Goal: Task Accomplishment & Management: Complete application form

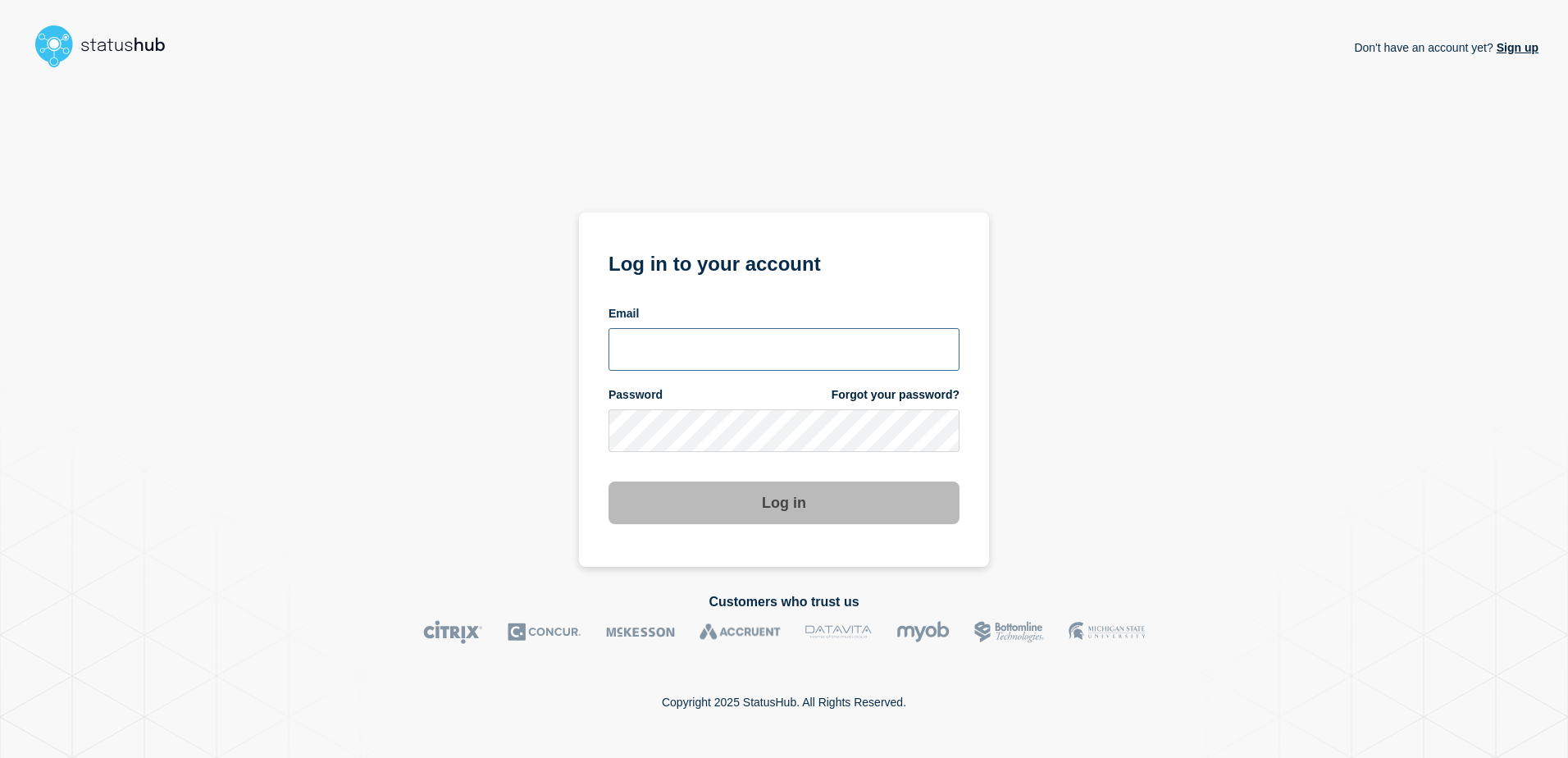
drag, startPoint x: 805, startPoint y: 355, endPoint x: 860, endPoint y: 345, distance: 55.9
click at [851, 348] on input "email input" at bounding box center [784, 350] width 351 height 43
click at [861, 345] on input "samantha5.[PERSON_NAME]@uwe" at bounding box center [784, 350] width 351 height 43
type input "[EMAIL_ADDRESS][PERSON_NAME][DOMAIN_NAME]"
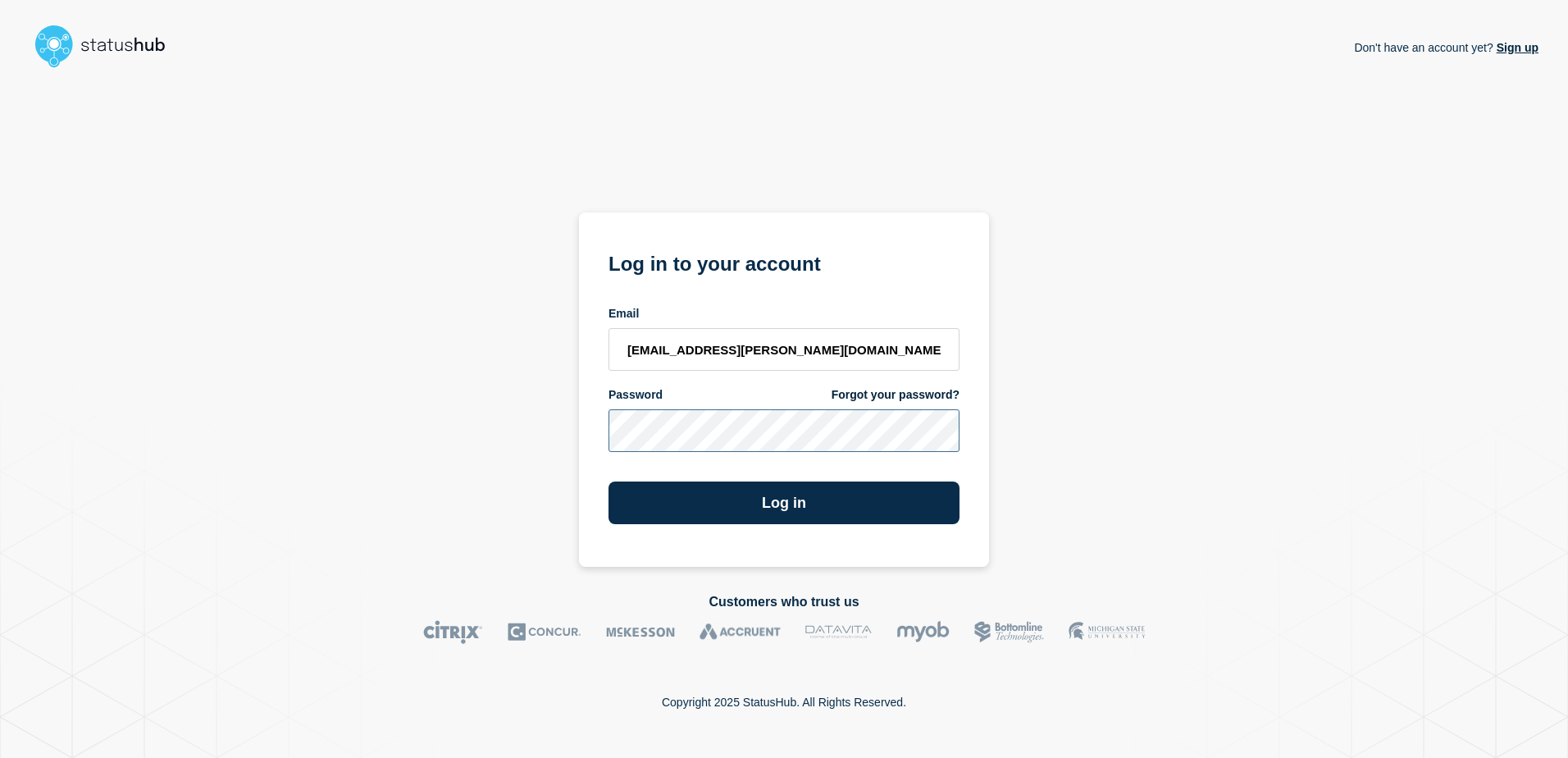
click at [609, 481] on button "Log in" at bounding box center [784, 502] width 351 height 43
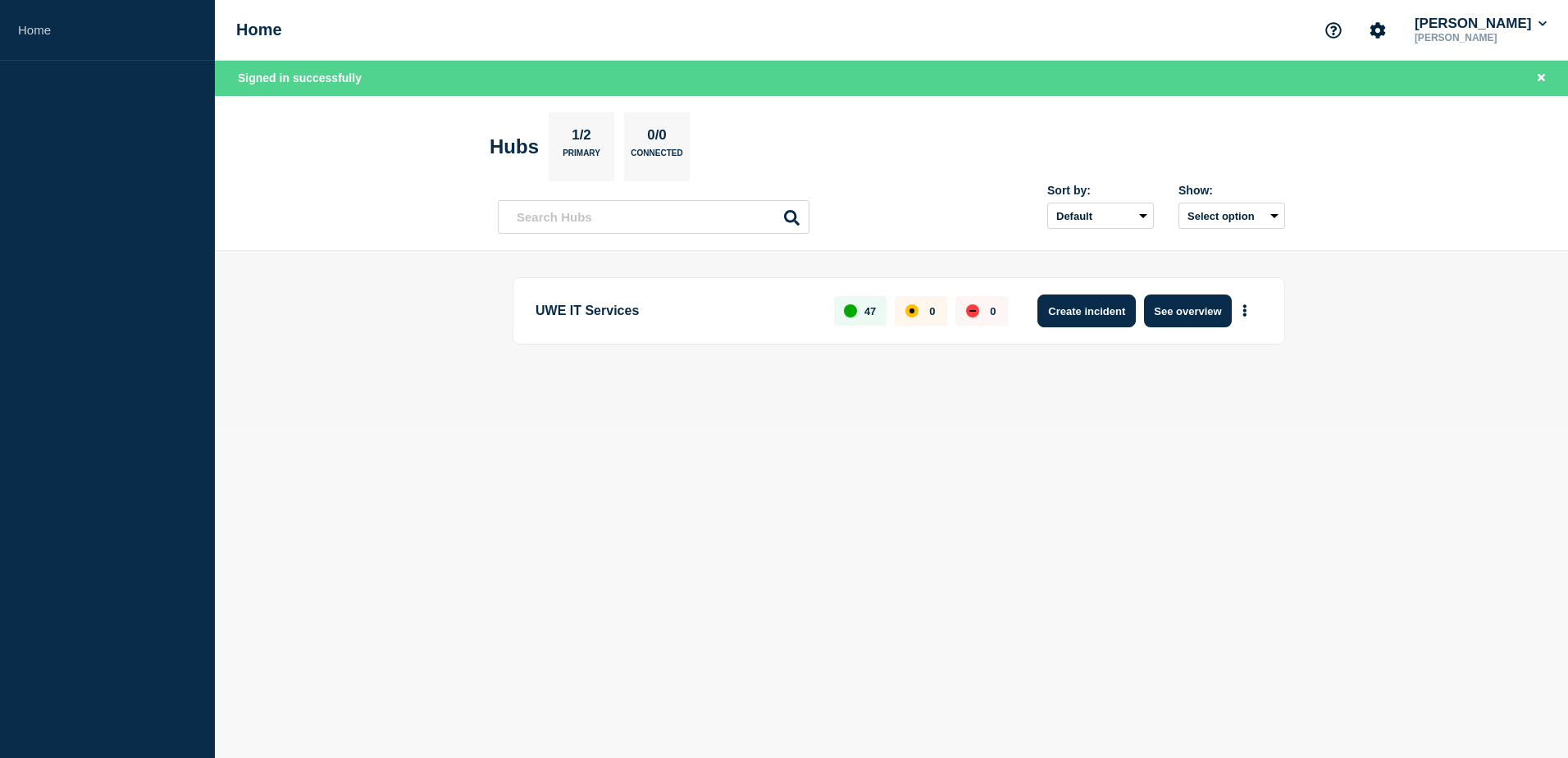
click at [1075, 307] on button "Create incident" at bounding box center [1087, 311] width 99 height 33
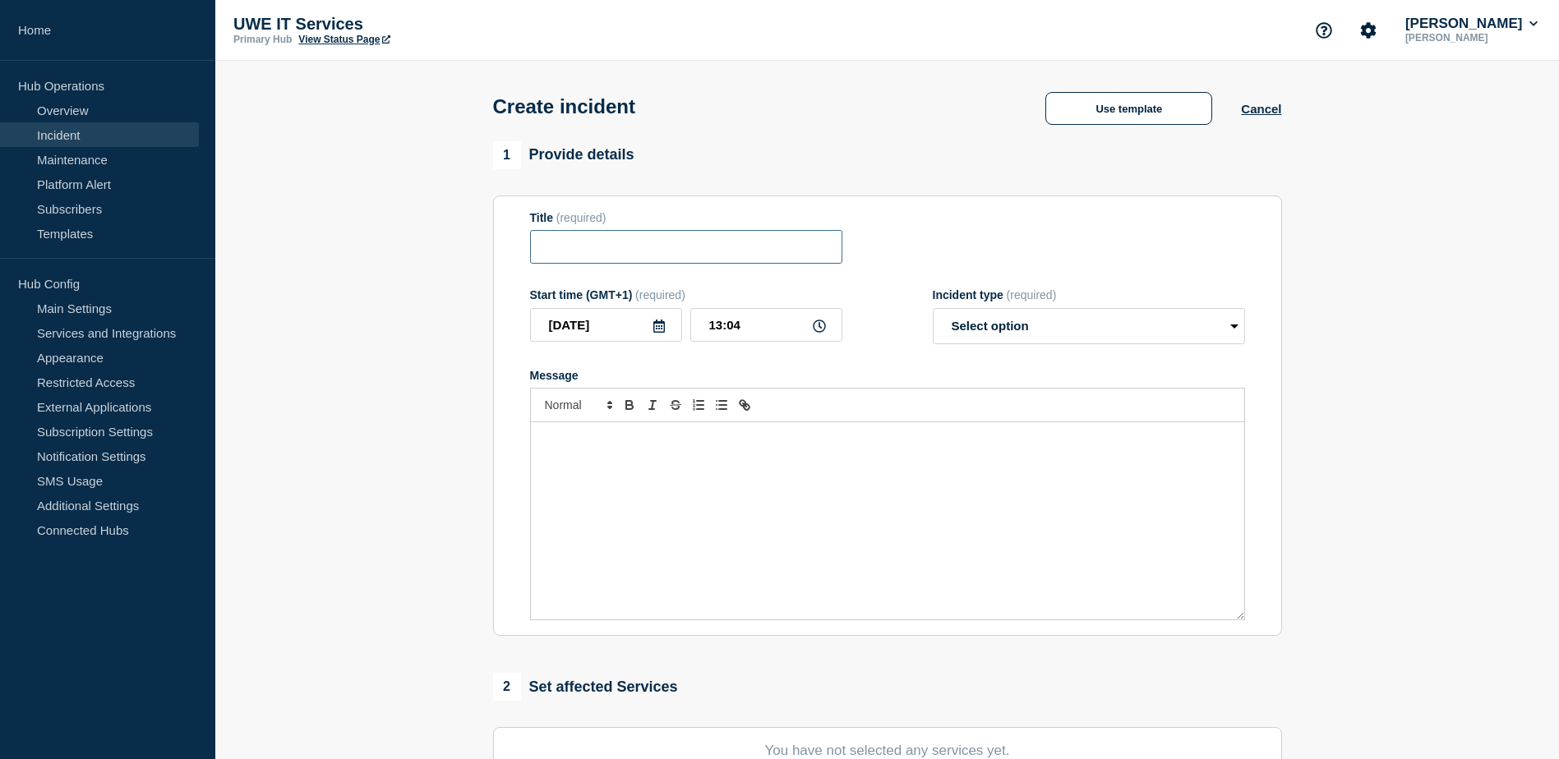
click at [738, 259] on input "Title" at bounding box center [686, 247] width 312 height 34
type input "MYUWE"
click at [745, 447] on p "Message" at bounding box center [887, 439] width 689 height 15
click at [985, 542] on div "Message" at bounding box center [887, 520] width 713 height 197
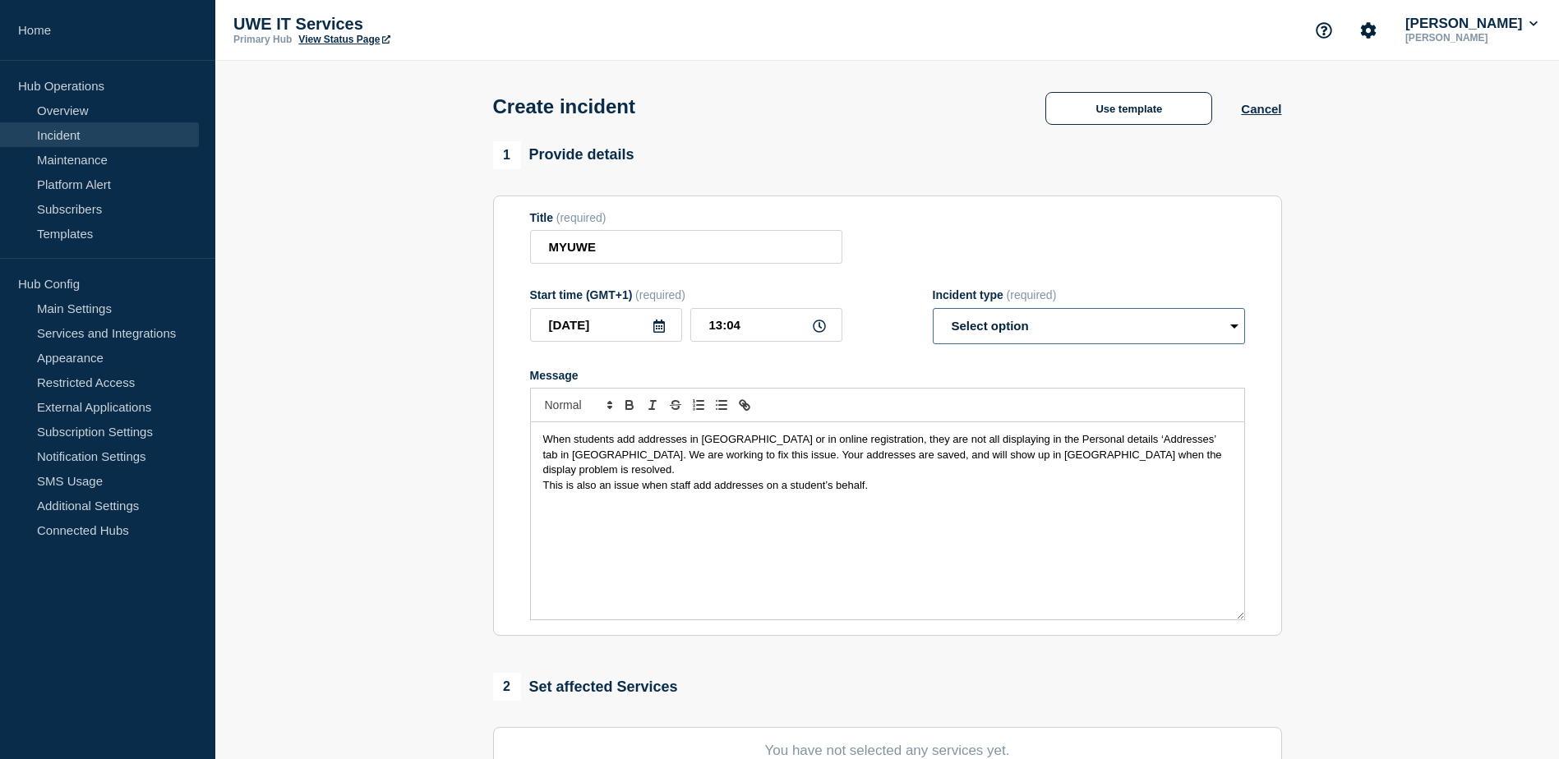
click at [1236, 321] on select "Select option Investigating Identified Monitoring" at bounding box center [1089, 326] width 312 height 36
select select "investigating"
click at [933, 311] on select "Select option Investigating Identified Monitoring" at bounding box center [1089, 326] width 312 height 36
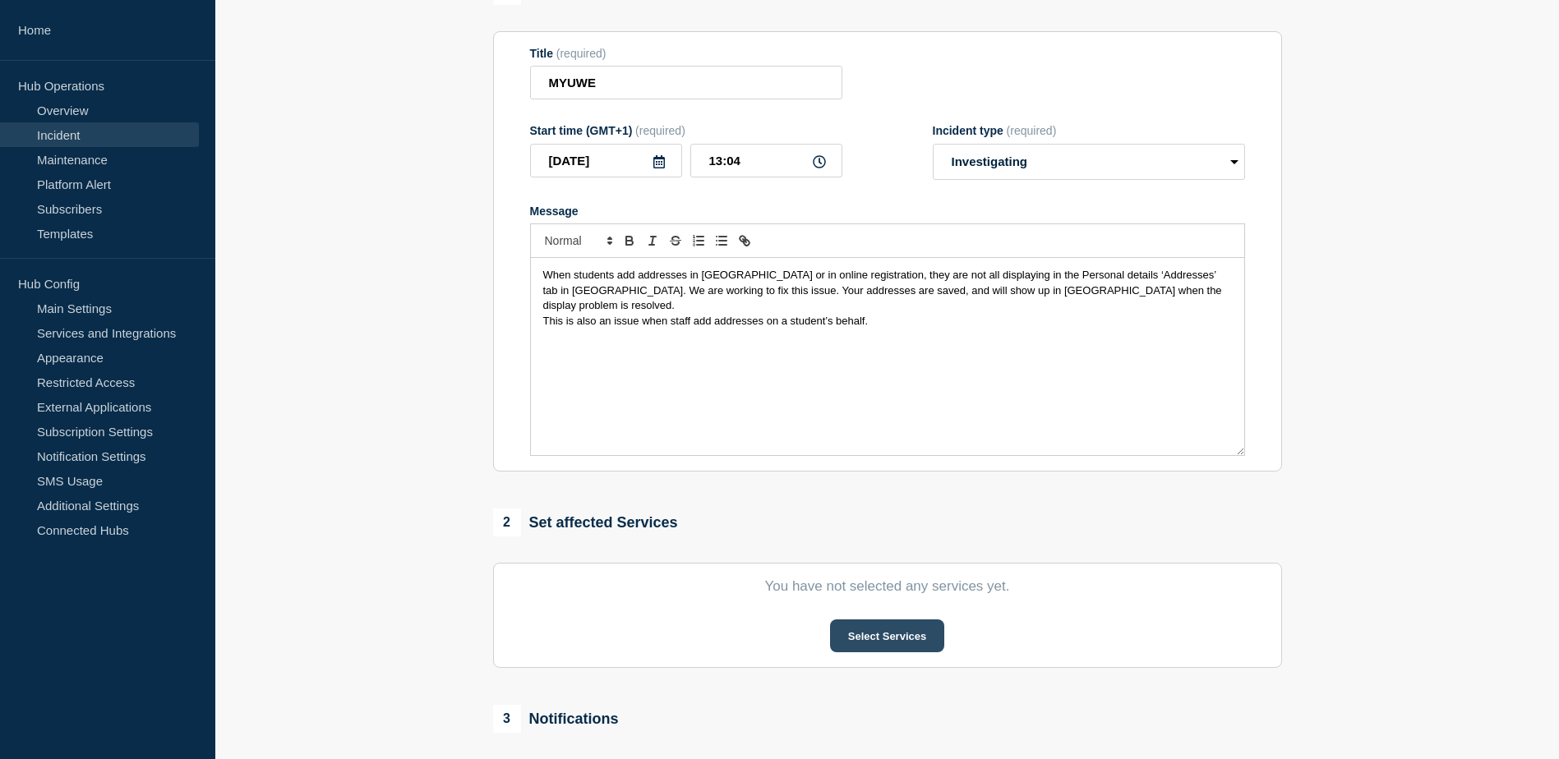
click at [888, 635] on button "Select Services" at bounding box center [887, 636] width 114 height 33
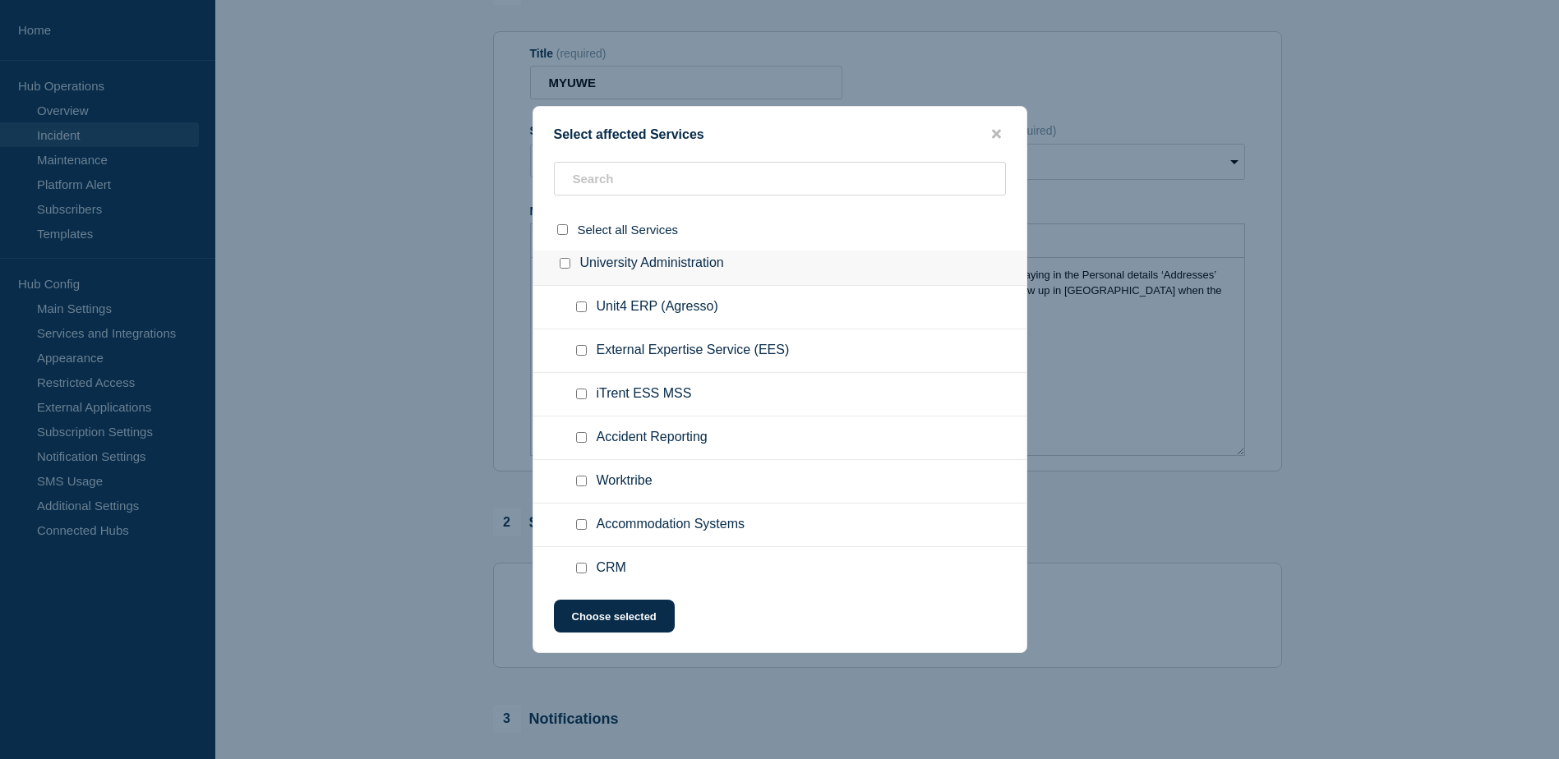
scroll to position [740, 0]
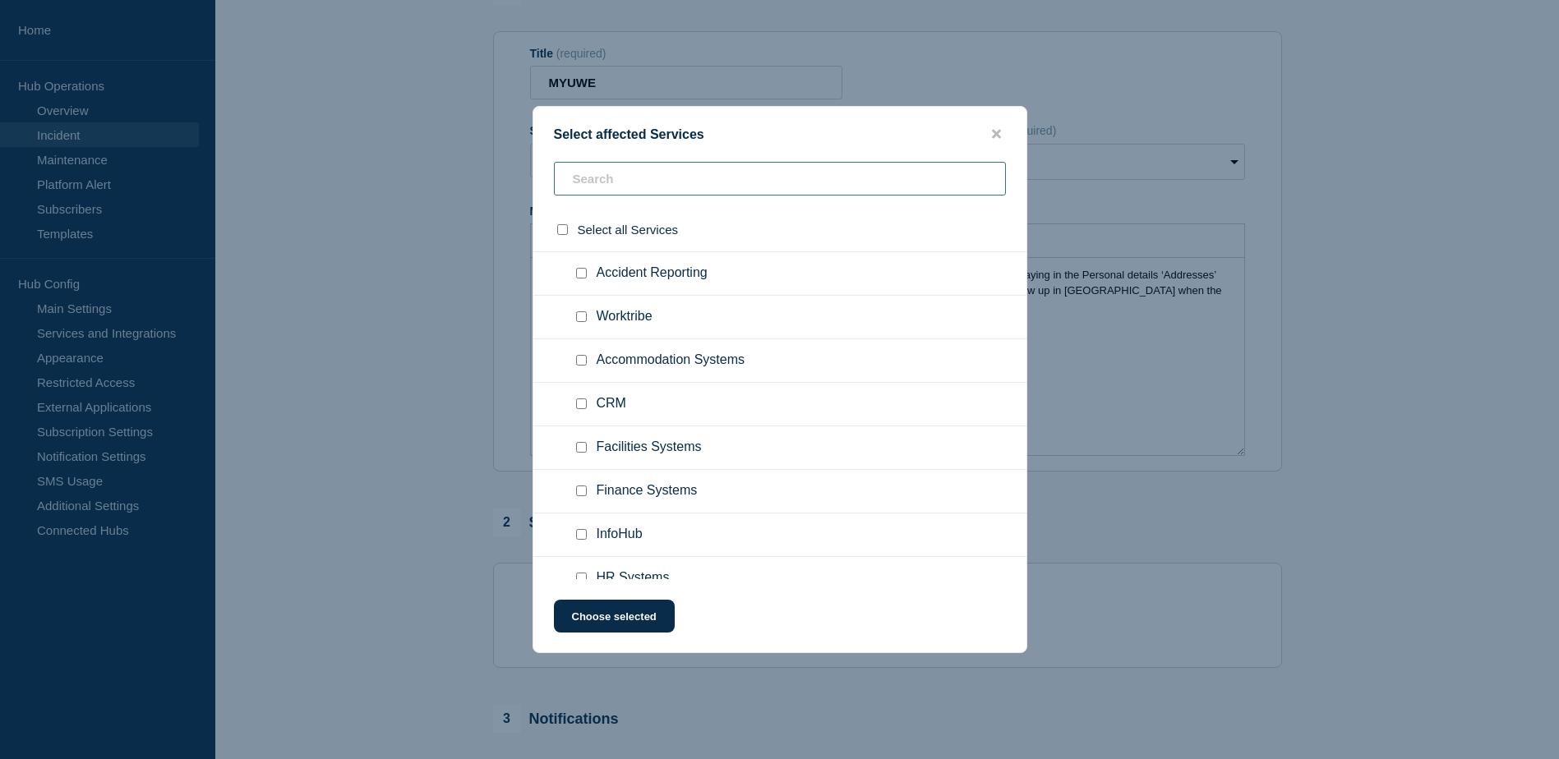
click at [735, 185] on input "text" at bounding box center [780, 179] width 452 height 34
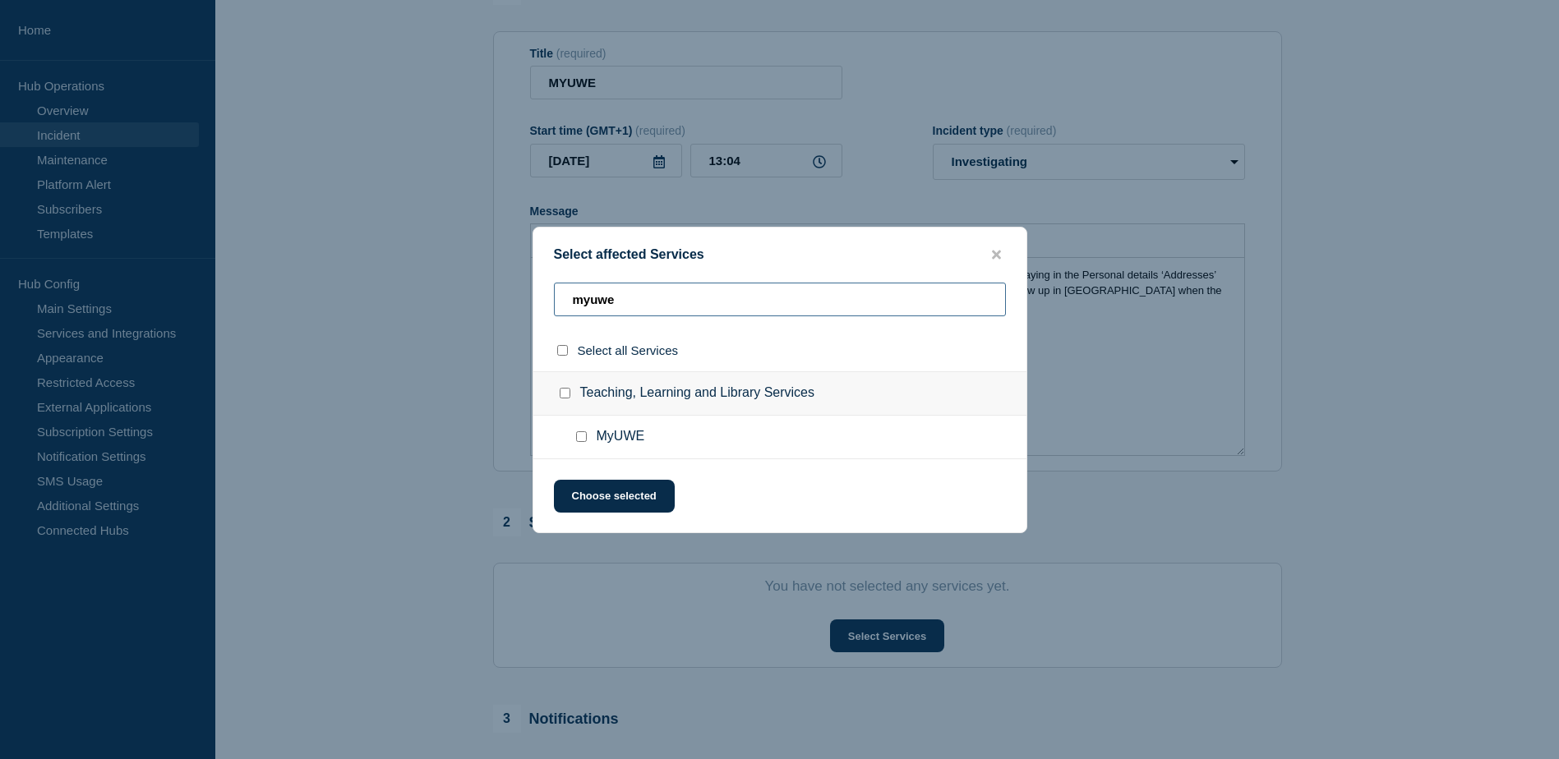
type input "myuwe"
click at [640, 435] on span "MyUWE" at bounding box center [621, 437] width 48 height 16
click at [585, 440] on input "MyUWE checkbox" at bounding box center [581, 436] width 11 height 11
checkbox input "true"
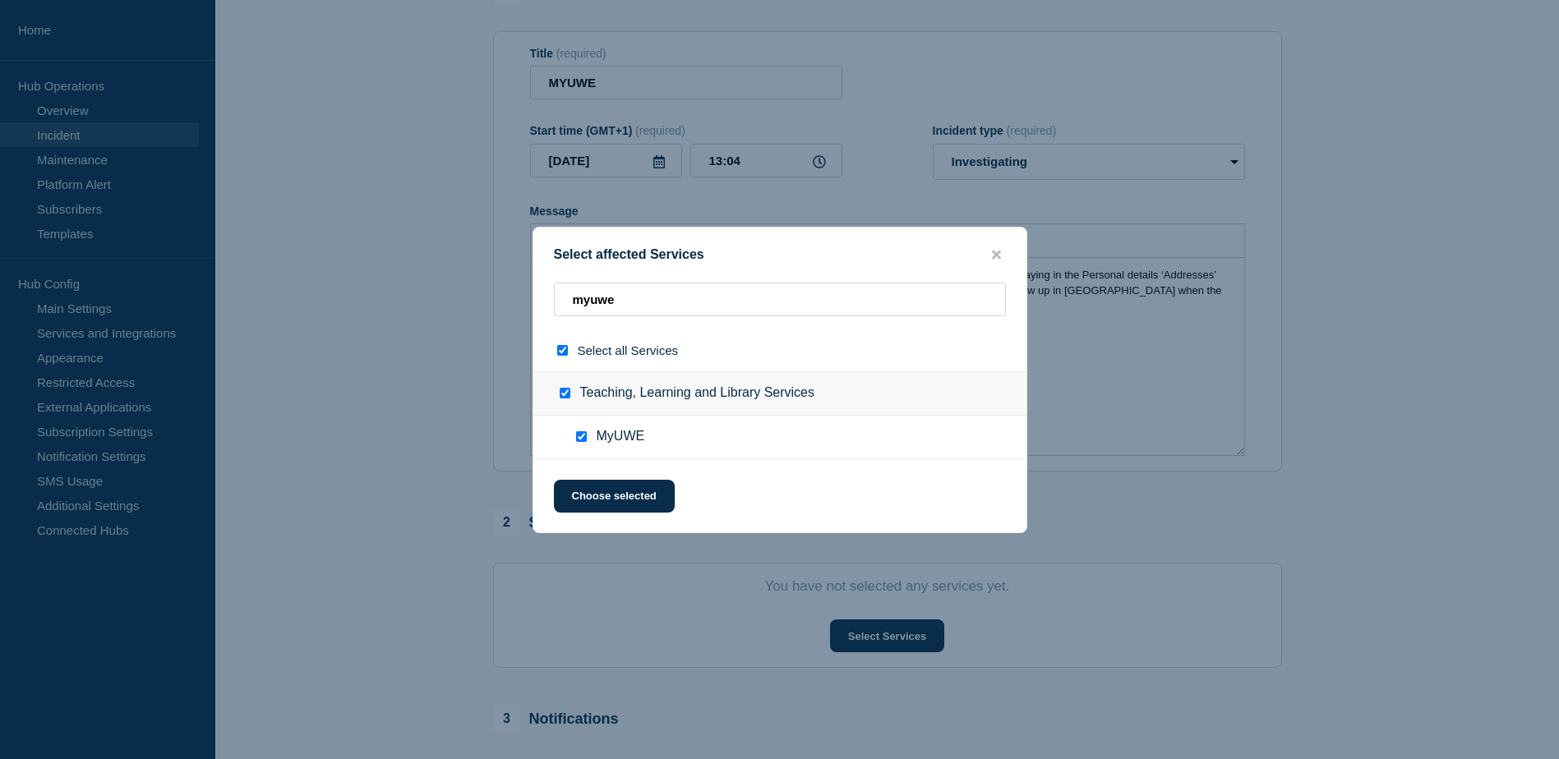
checkbox input "true"
click at [613, 494] on button "Choose selected" at bounding box center [614, 496] width 121 height 33
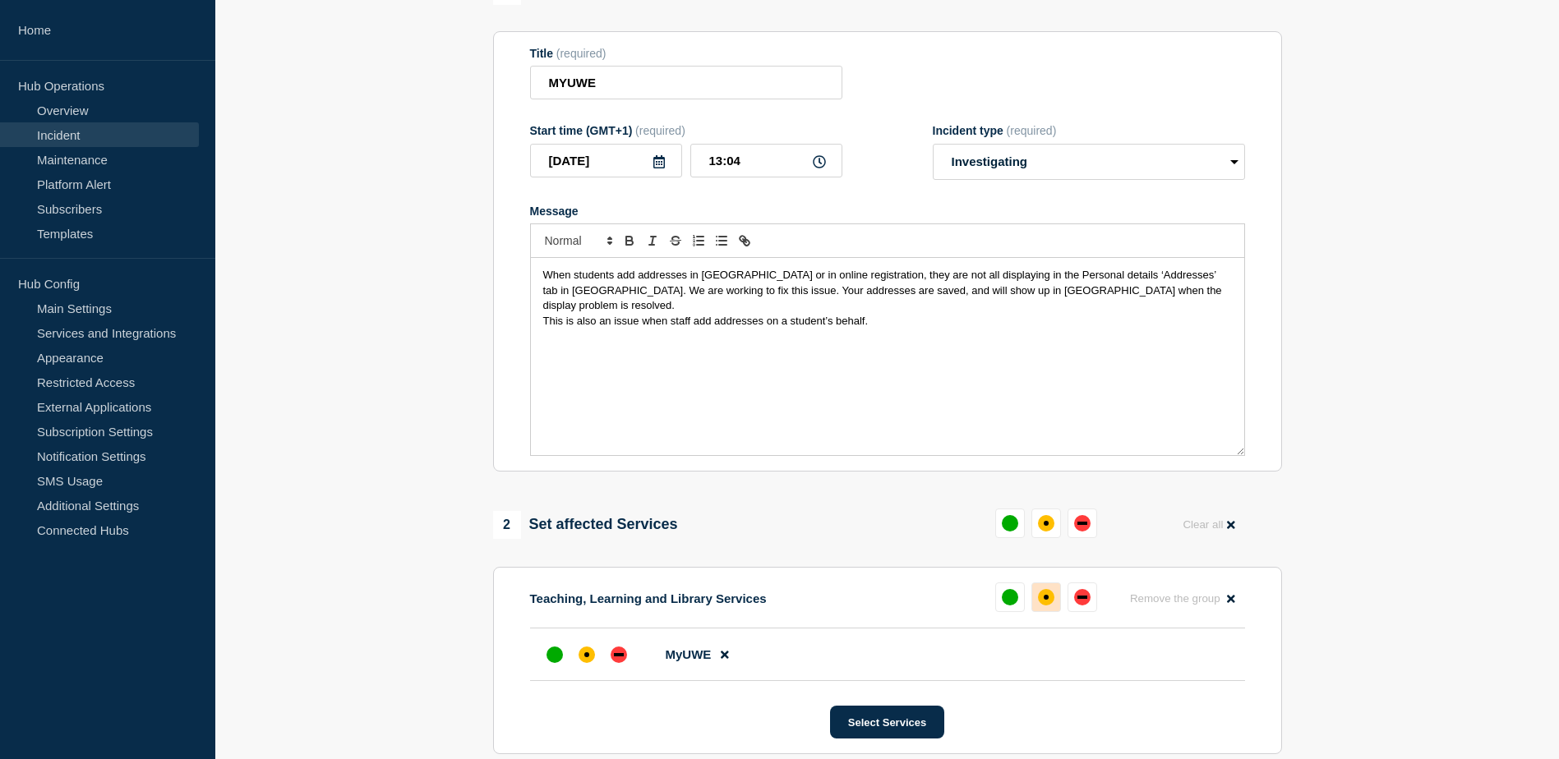
click at [1045, 600] on div "affected" at bounding box center [1046, 597] width 5 height 5
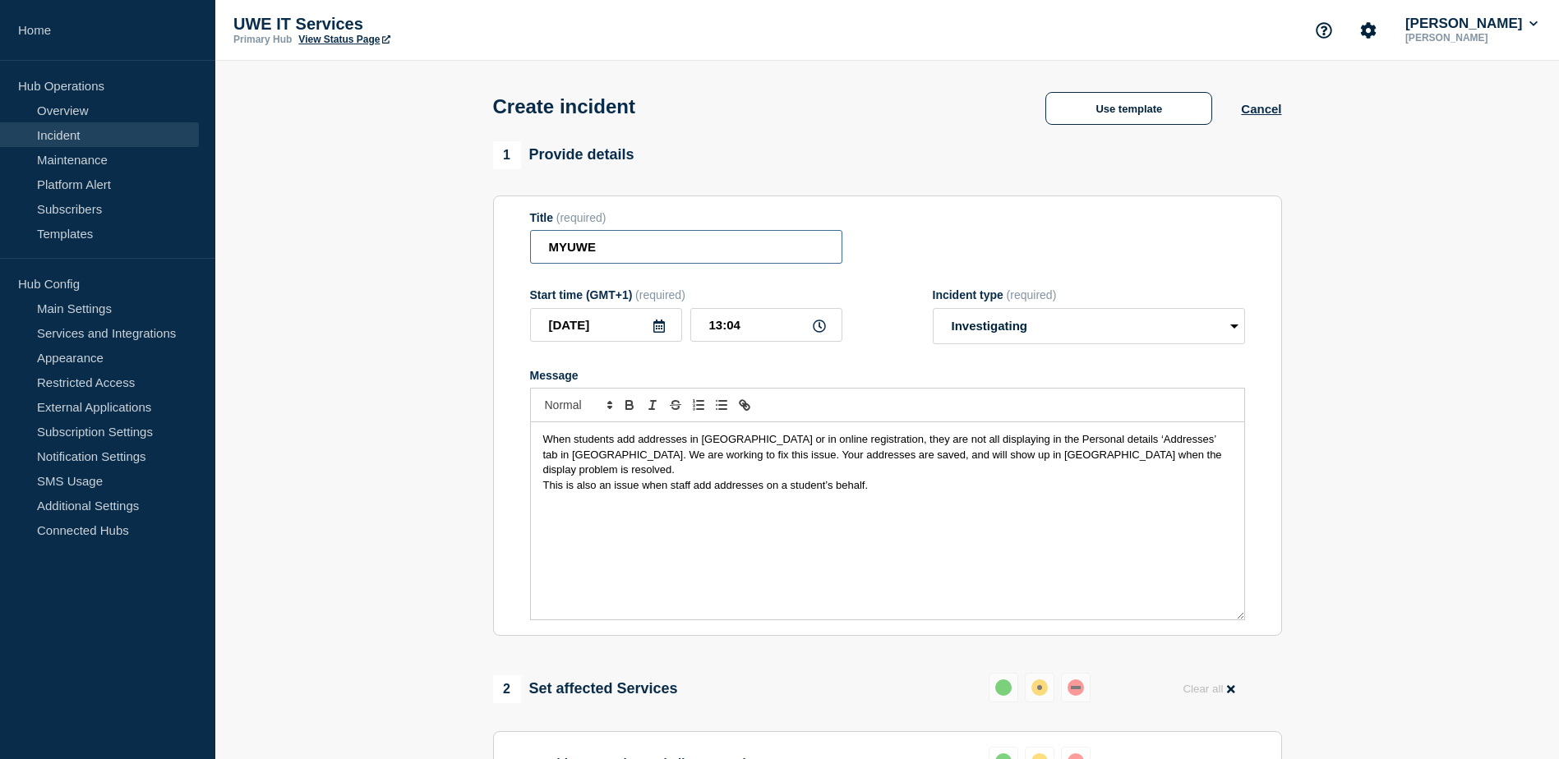
click at [755, 258] on input "MYUWE" at bounding box center [686, 247] width 312 height 34
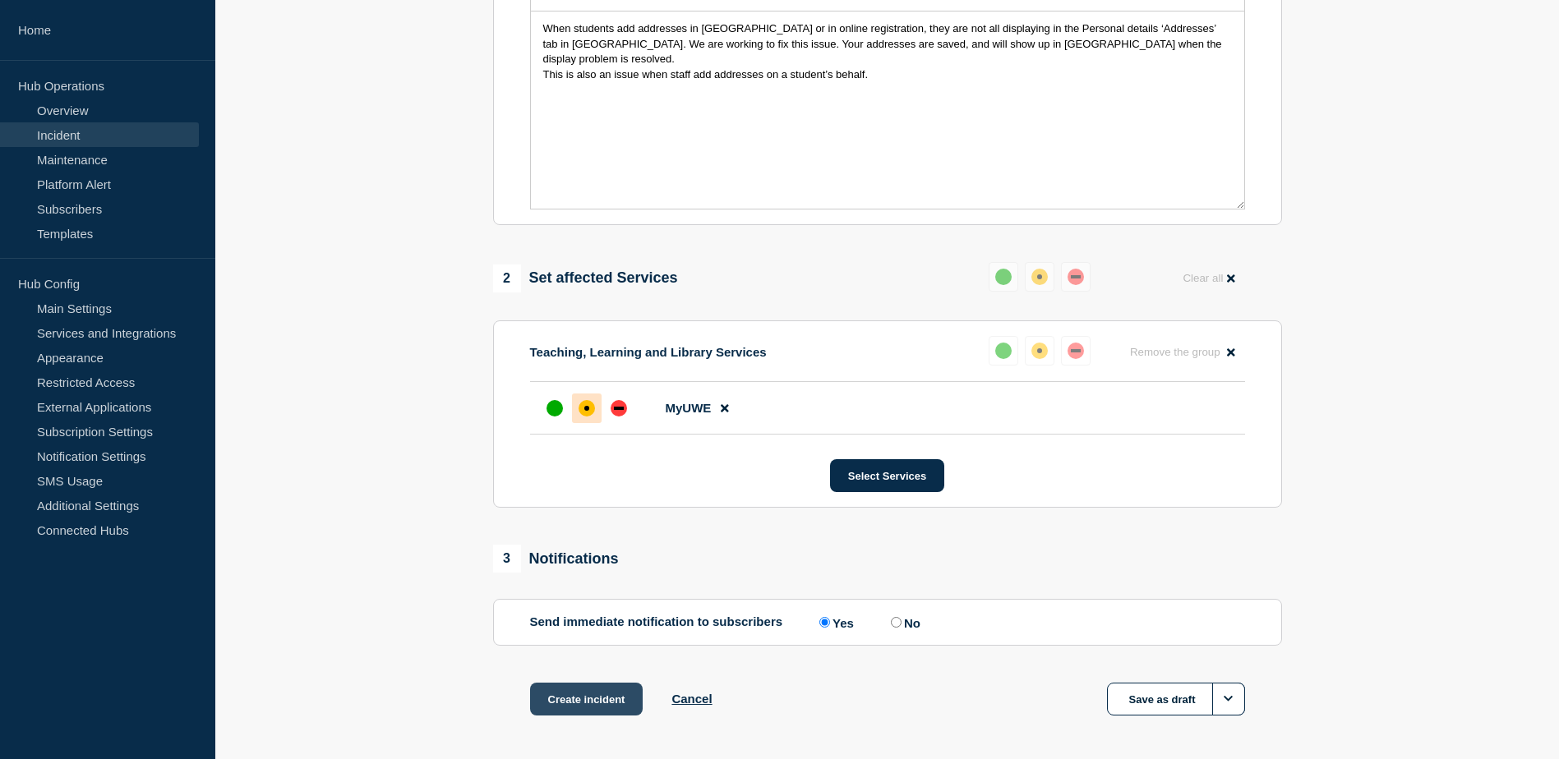
type input "MYUWE - Addresses"
click at [580, 702] on button "Create incident" at bounding box center [586, 699] width 113 height 33
